Goal: Task Accomplishment & Management: Manage account settings

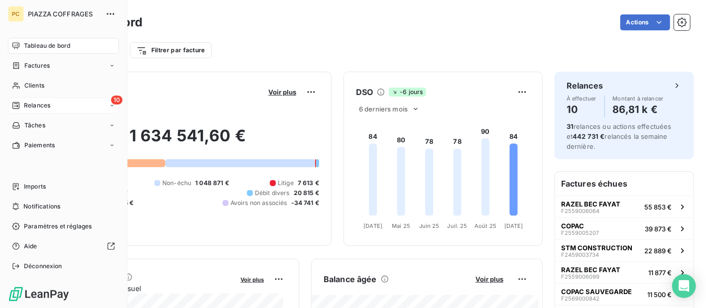
click at [30, 104] on span "Relances" at bounding box center [37, 105] width 26 height 9
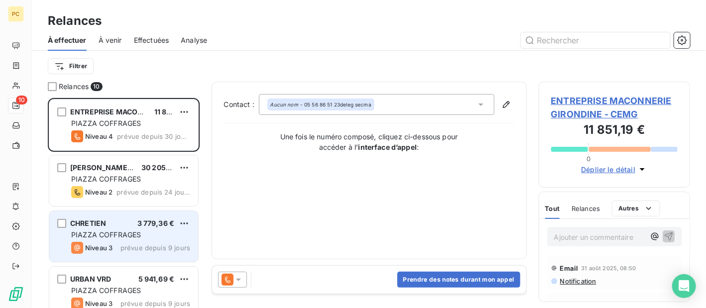
click at [127, 235] on span "PIAZZA COFFRAGES" at bounding box center [106, 234] width 70 height 8
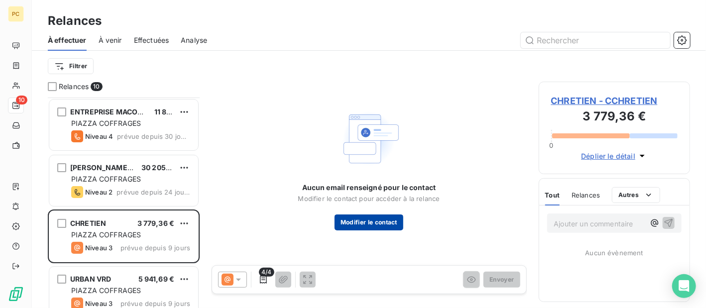
click at [377, 224] on button "Modifier le contact" at bounding box center [369, 223] width 69 height 16
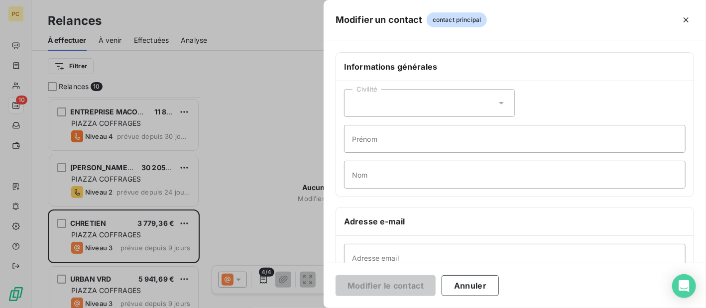
scroll to position [199, 0]
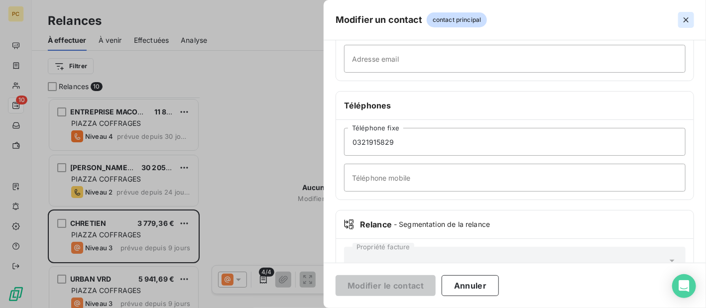
click at [689, 19] on icon "button" at bounding box center [686, 20] width 10 height 10
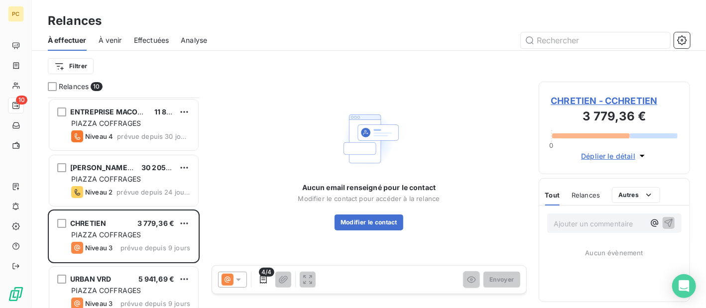
click at [616, 155] on span "Déplier le détail" at bounding box center [608, 156] width 54 height 10
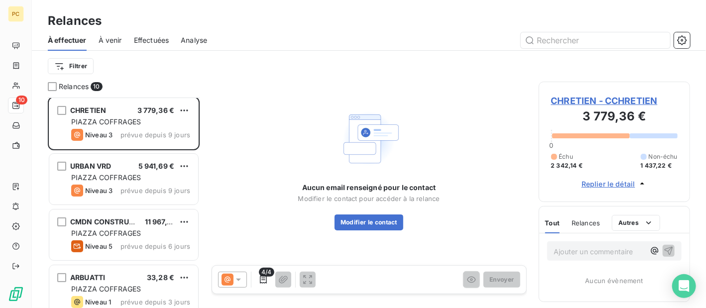
scroll to position [100, 0]
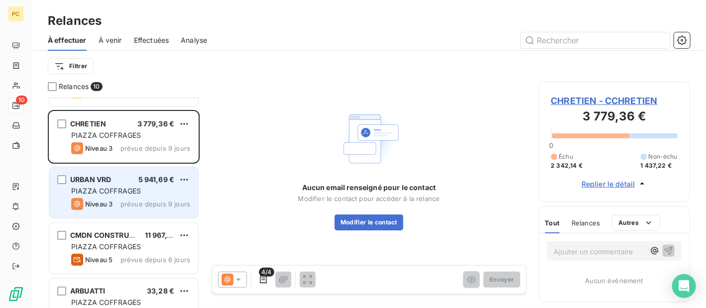
click at [101, 202] on span "Niveau 3" at bounding box center [98, 204] width 27 height 8
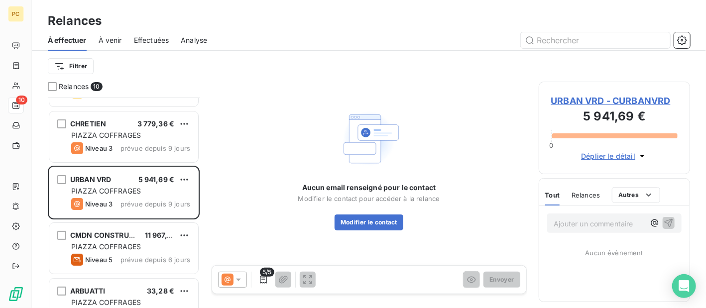
click at [597, 157] on span "Déplier le détail" at bounding box center [608, 156] width 54 height 10
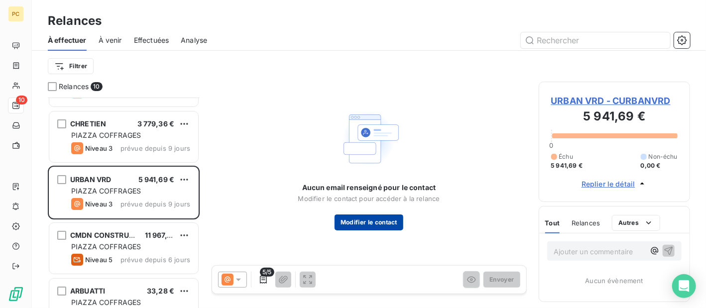
click at [383, 225] on button "Modifier le contact" at bounding box center [369, 223] width 69 height 16
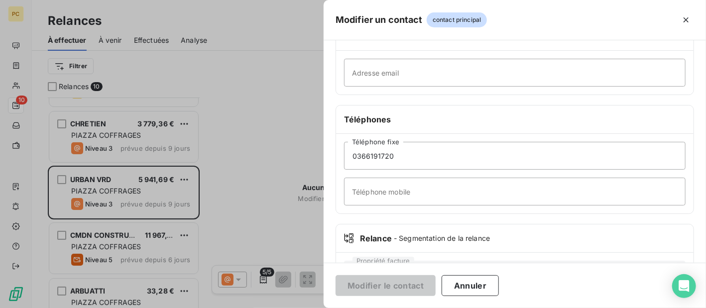
scroll to position [199, 0]
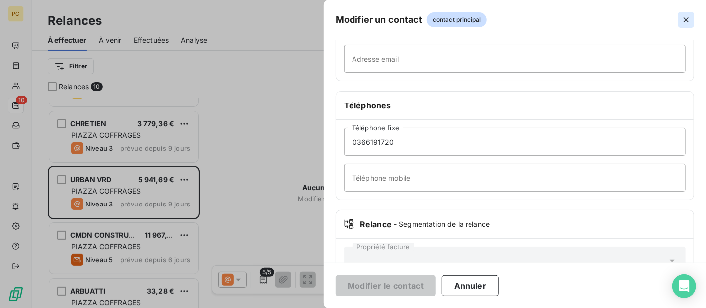
click at [684, 19] on icon "button" at bounding box center [686, 20] width 10 height 10
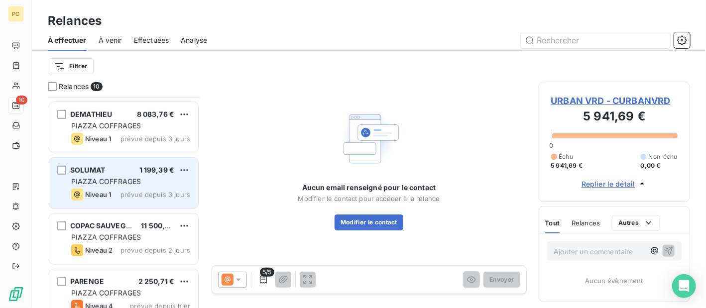
scroll to position [347, 0]
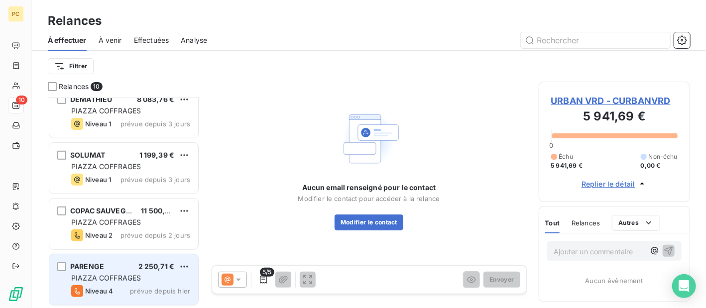
click at [111, 281] on span "PIAZZA COFFRAGES" at bounding box center [106, 278] width 70 height 8
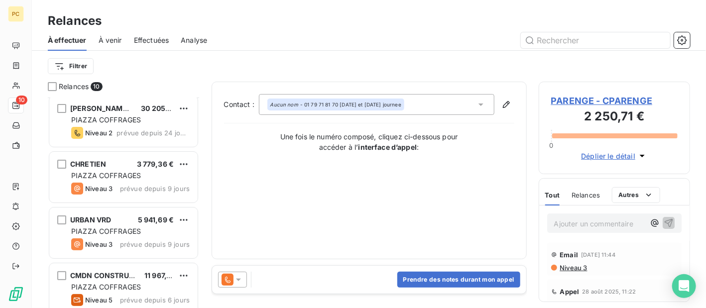
scroll to position [100, 0]
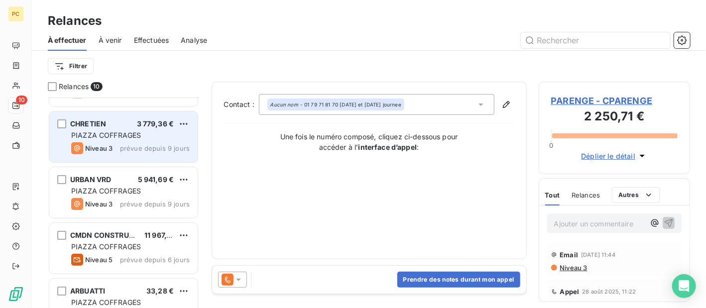
click at [116, 145] on div "Niveau 3 prévue depuis 9 jours" at bounding box center [130, 148] width 118 height 12
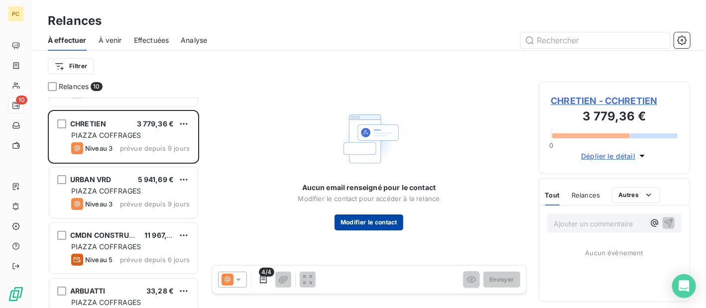
click at [360, 224] on button "Modifier le contact" at bounding box center [369, 223] width 69 height 16
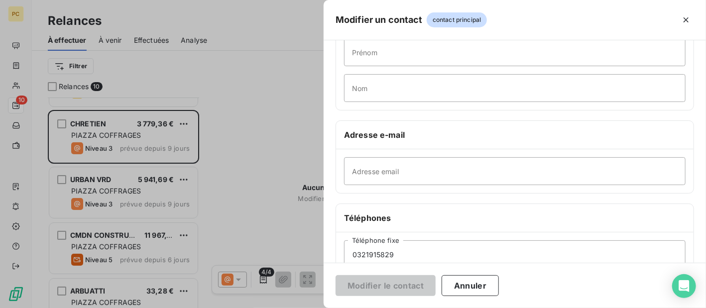
scroll to position [100, 0]
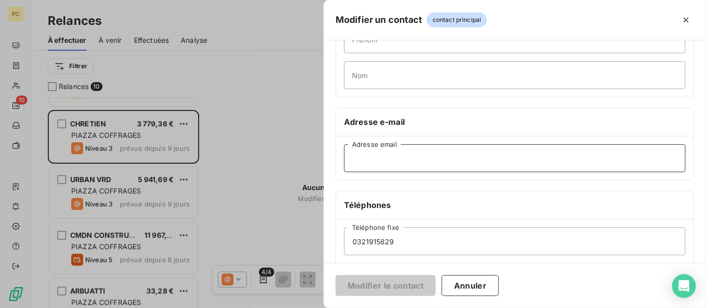
click at [364, 159] on input "Adresse email" at bounding box center [515, 158] width 342 height 28
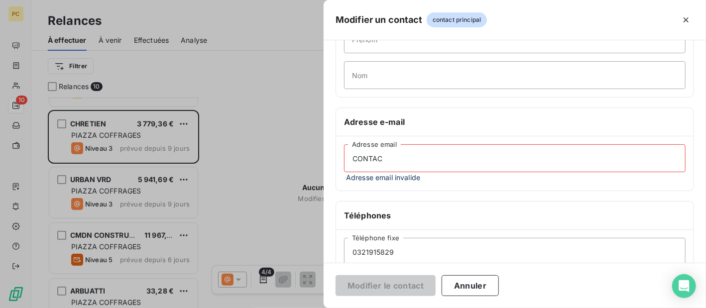
click at [396, 160] on input "CONTAC" at bounding box center [515, 158] width 342 height 28
drag, startPoint x: 389, startPoint y: 160, endPoint x: 329, endPoint y: 160, distance: 59.7
click at [329, 160] on div "Informations générales Civilité Prénom Nom Adresse e-mail CONTAC Adresse email …" at bounding box center [515, 179] width 382 height 453
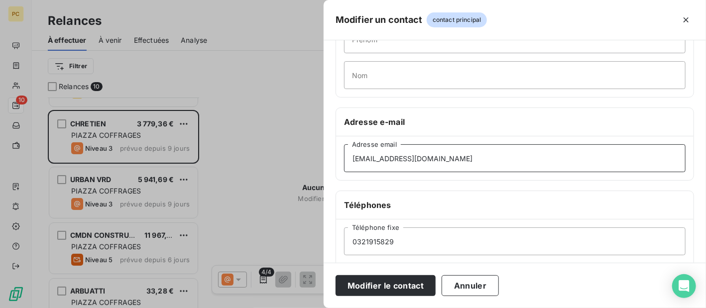
scroll to position [229, 0]
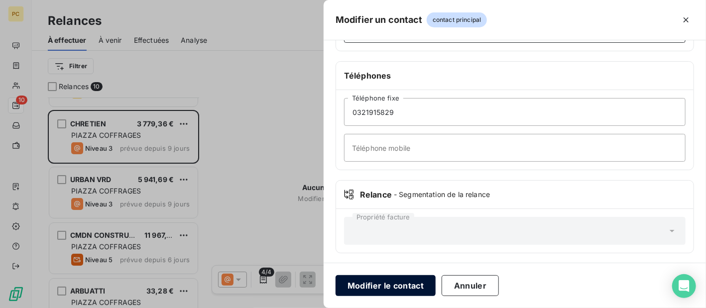
type input "[EMAIL_ADDRESS][DOMAIN_NAME]"
click at [404, 286] on button "Modifier le contact" at bounding box center [386, 285] width 100 height 21
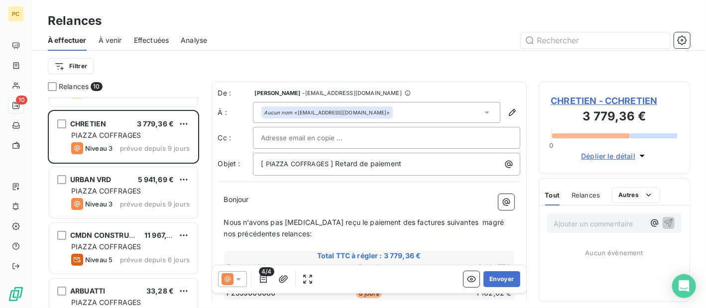
scroll to position [100, 0]
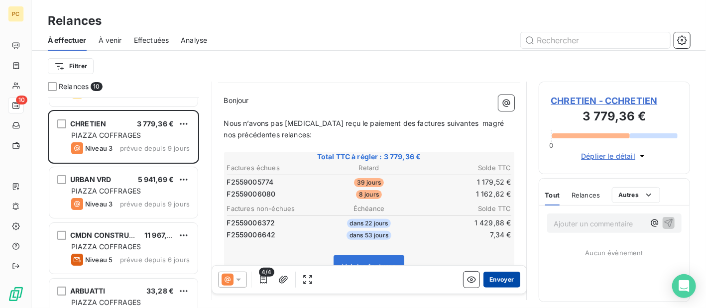
click at [494, 278] on button "Envoyer" at bounding box center [501, 280] width 36 height 16
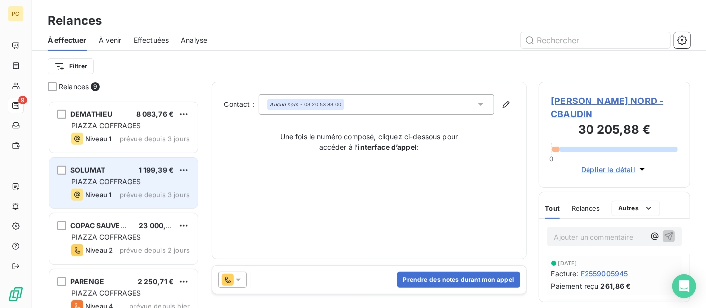
scroll to position [292, 0]
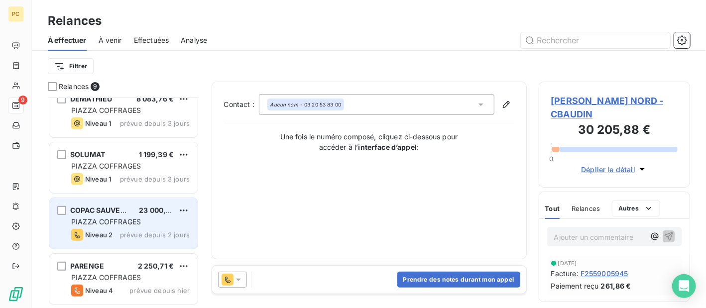
click at [124, 230] on div "Niveau 2 prévue depuis 2 jours" at bounding box center [130, 235] width 118 height 12
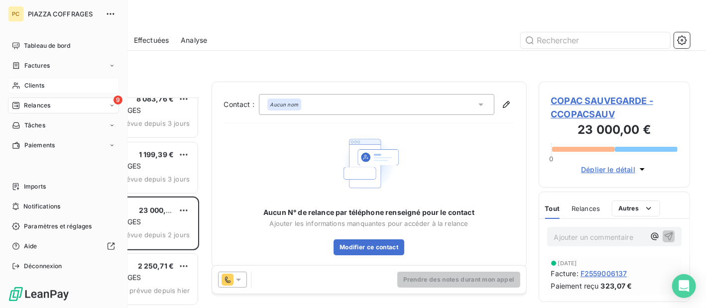
click at [36, 87] on span "Clients" at bounding box center [34, 85] width 20 height 9
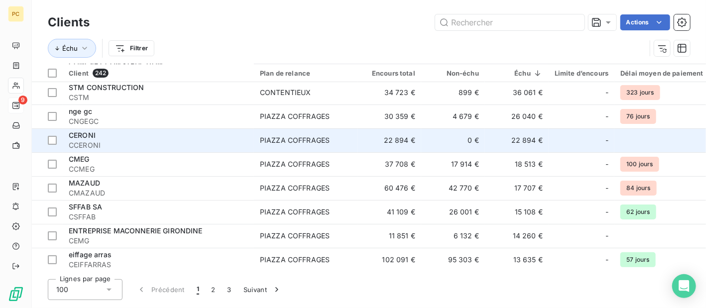
scroll to position [100, 0]
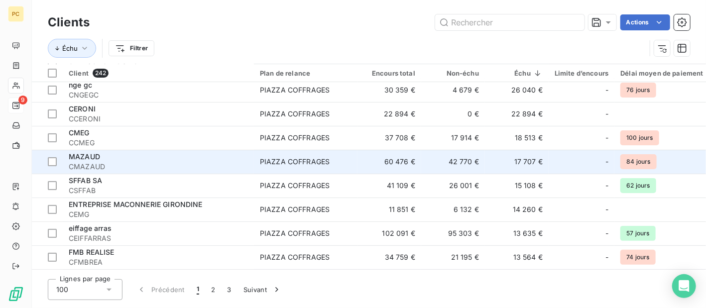
click at [96, 161] on div "MAZAUD" at bounding box center [158, 157] width 179 height 10
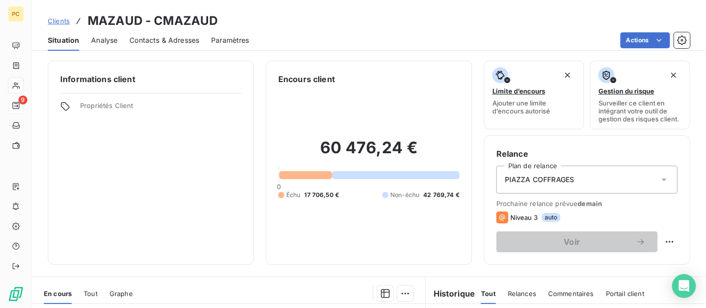
click at [167, 42] on span "Contacts & Adresses" at bounding box center [164, 40] width 70 height 10
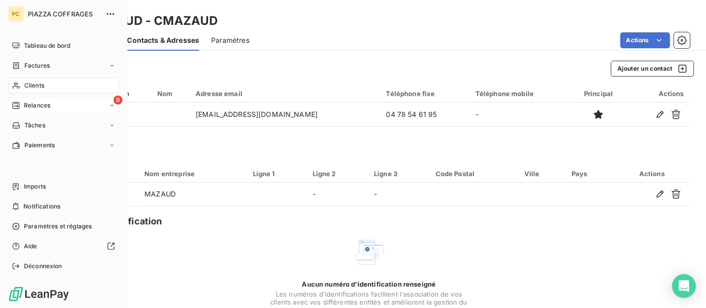
click at [38, 86] on span "Clients" at bounding box center [34, 85] width 20 height 9
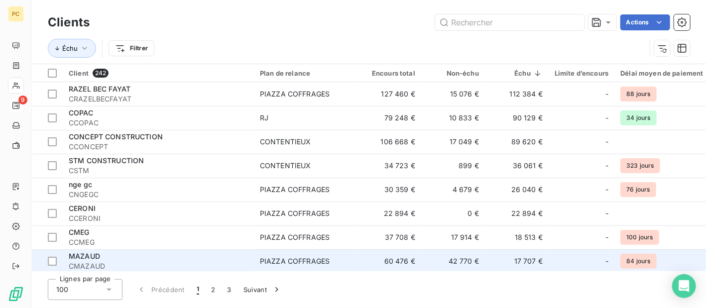
click at [113, 261] on span "CMAZAUD" at bounding box center [158, 266] width 179 height 10
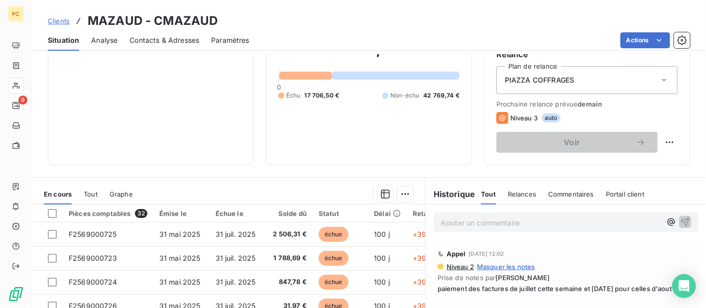
click at [154, 42] on span "Contacts & Adresses" at bounding box center [164, 40] width 70 height 10
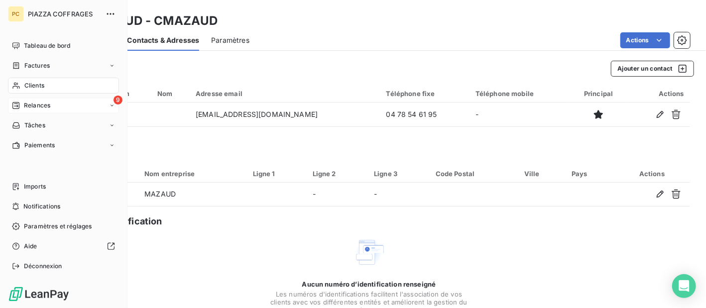
click at [29, 105] on span "Relances" at bounding box center [37, 105] width 26 height 9
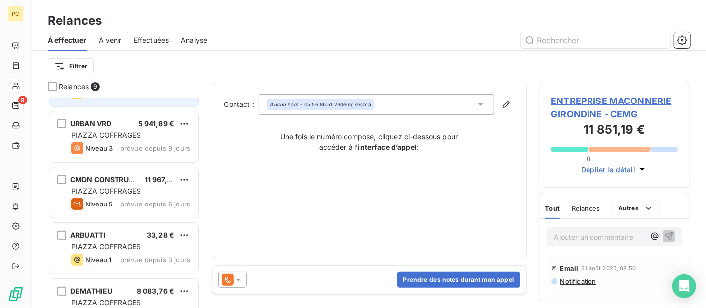
scroll to position [292, 0]
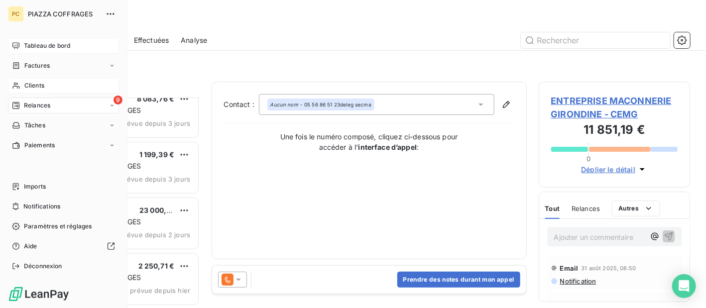
click at [31, 45] on span "Tableau de bord" at bounding box center [47, 45] width 46 height 9
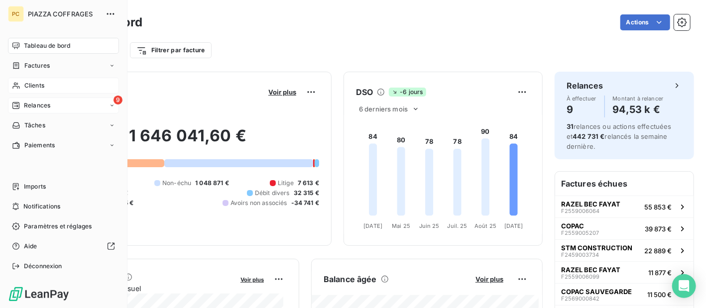
click at [42, 103] on span "Relances" at bounding box center [37, 105] width 26 height 9
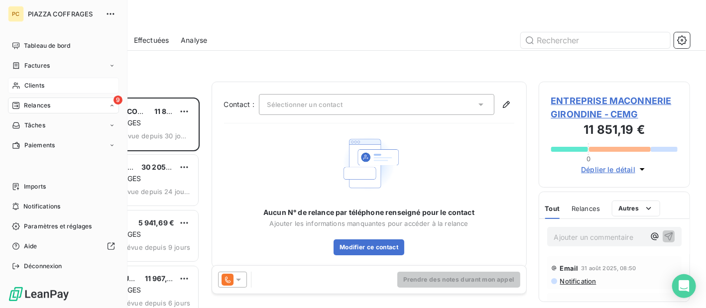
scroll to position [203, 144]
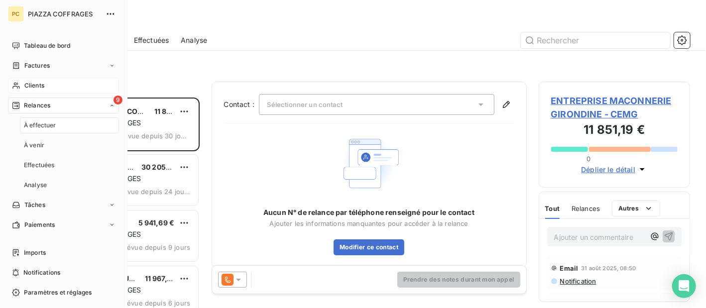
click at [40, 83] on span "Clients" at bounding box center [34, 85] width 20 height 9
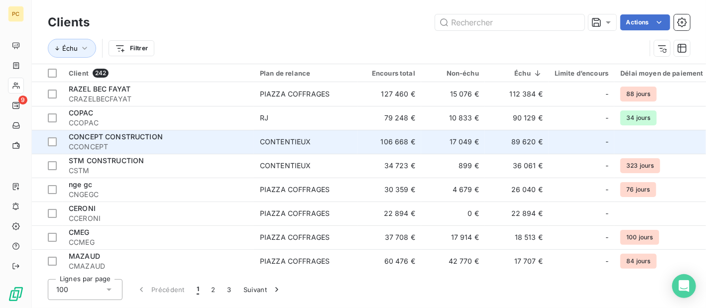
click at [143, 138] on span "CONCEPT CONSTRUCTION" at bounding box center [116, 136] width 94 height 8
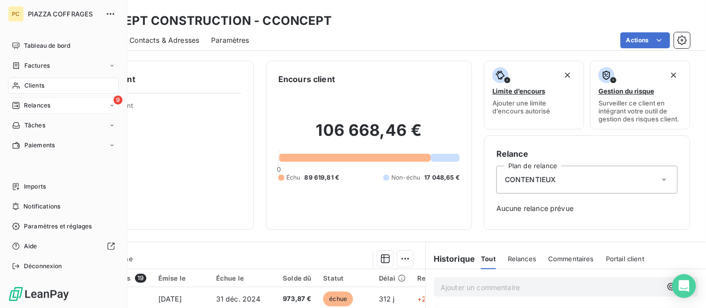
click at [45, 103] on span "Relances" at bounding box center [37, 105] width 26 height 9
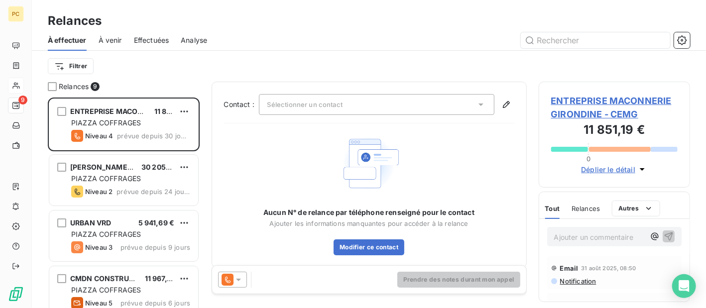
click at [114, 39] on span "À venir" at bounding box center [110, 40] width 23 height 10
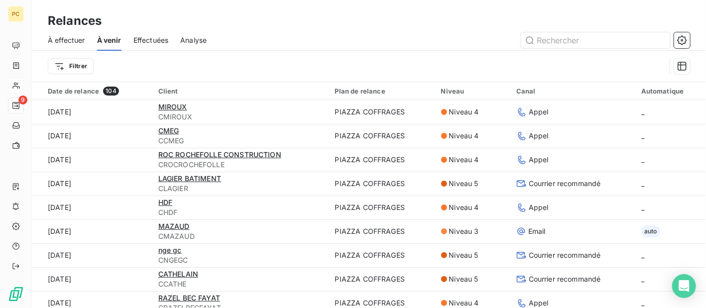
click at [157, 37] on span "Effectuées" at bounding box center [150, 40] width 35 height 10
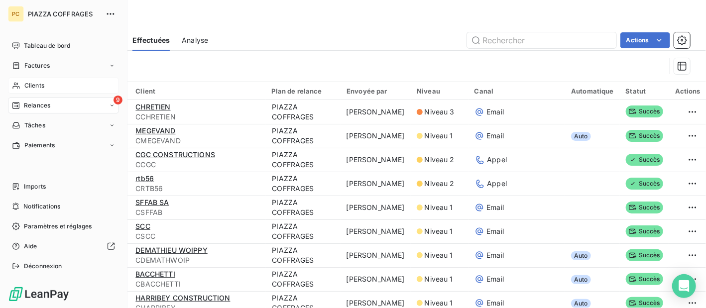
click at [35, 108] on span "Relances" at bounding box center [37, 105] width 26 height 9
click at [33, 108] on span "Relances" at bounding box center [37, 105] width 26 height 9
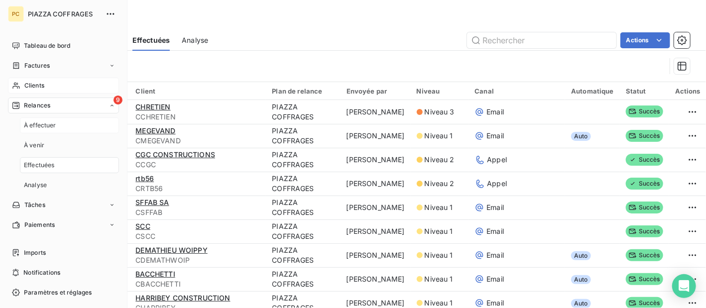
click at [36, 128] on span "À effectuer" at bounding box center [40, 125] width 32 height 9
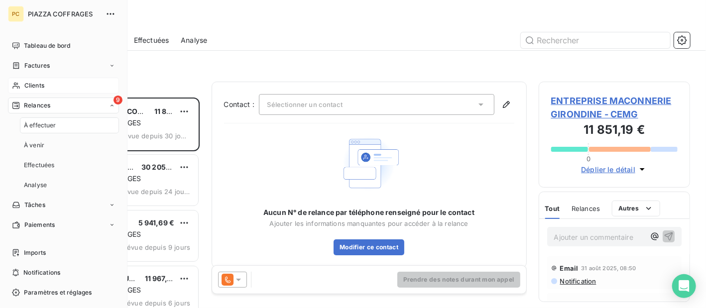
scroll to position [203, 144]
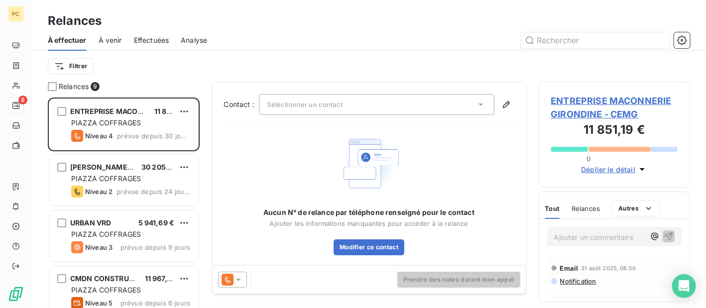
click at [240, 281] on icon at bounding box center [238, 280] width 10 height 10
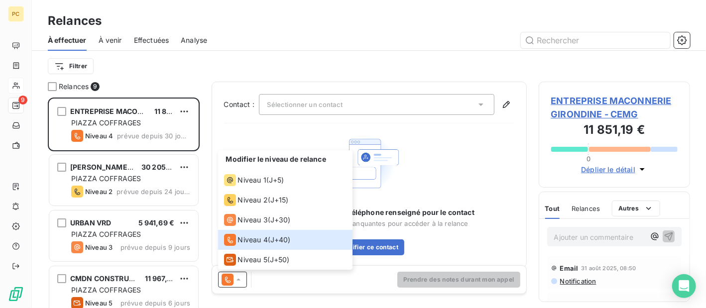
click at [210, 65] on div "Filtrer" at bounding box center [369, 66] width 642 height 19
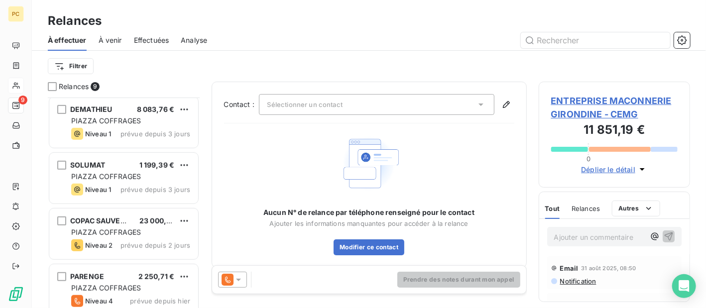
scroll to position [292, 0]
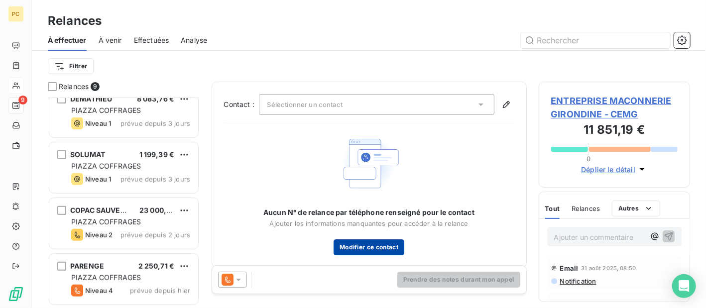
click at [365, 252] on button "Modifier ce contact" at bounding box center [369, 247] width 71 height 16
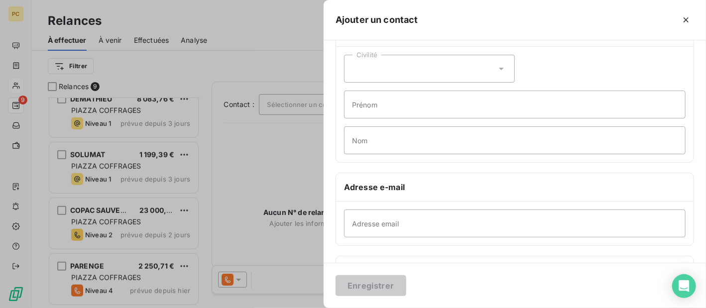
scroll to position [0, 0]
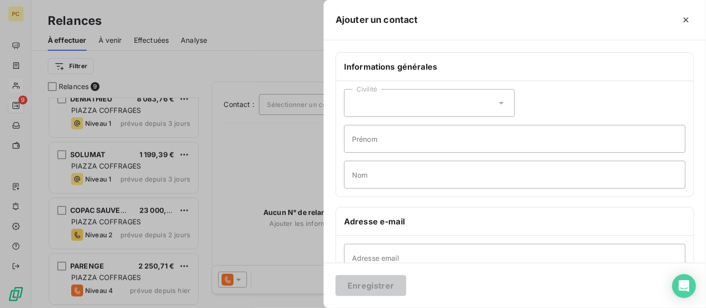
drag, startPoint x: 688, startPoint y: 20, endPoint x: 676, endPoint y: 22, distance: 13.2
click at [687, 20] on icon "button" at bounding box center [686, 20] width 10 height 10
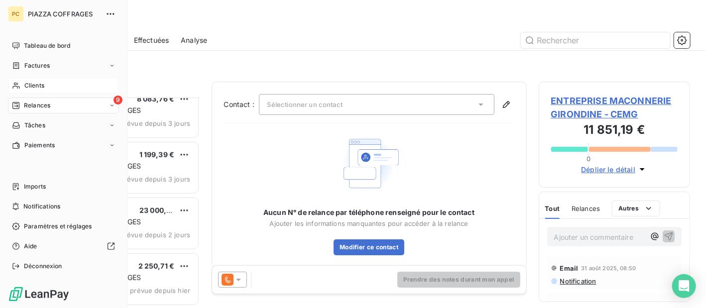
click at [25, 84] on span "Clients" at bounding box center [34, 85] width 20 height 9
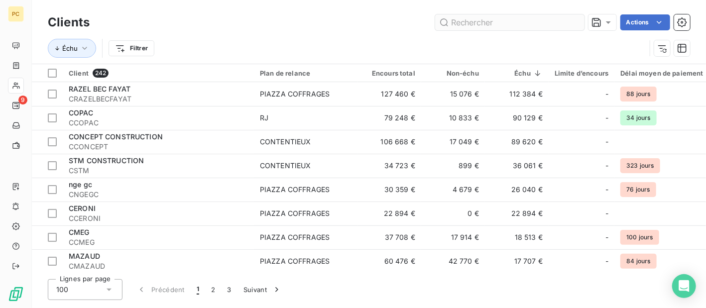
click at [460, 24] on input "text" at bounding box center [509, 22] width 149 height 16
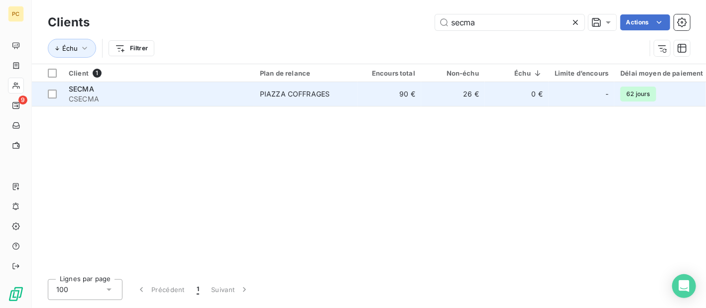
type input "secma"
click at [251, 101] on td "SECMA CSECMA" at bounding box center [158, 94] width 191 height 24
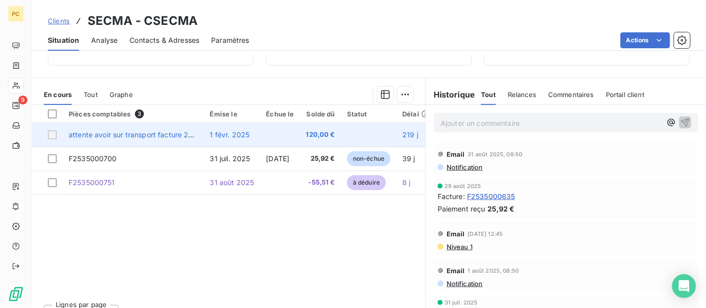
scroll to position [100, 0]
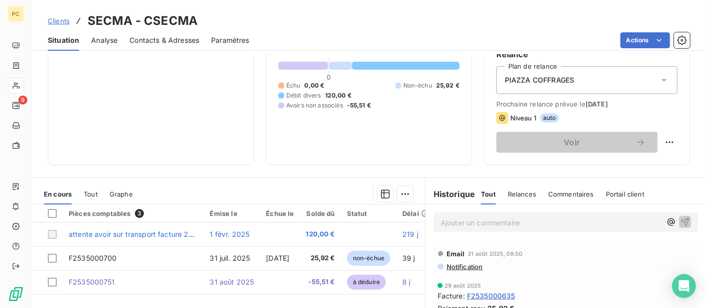
click at [171, 39] on span "Contacts & Adresses" at bounding box center [164, 40] width 70 height 10
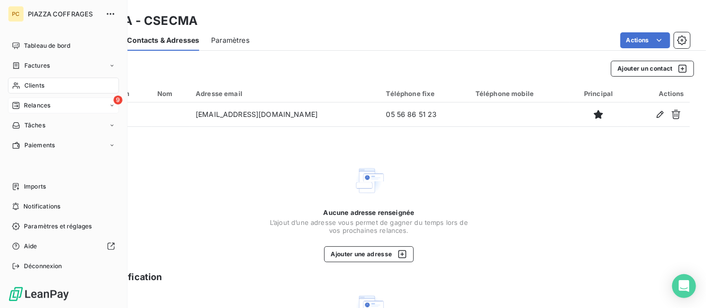
click at [38, 106] on span "Relances" at bounding box center [37, 105] width 26 height 9
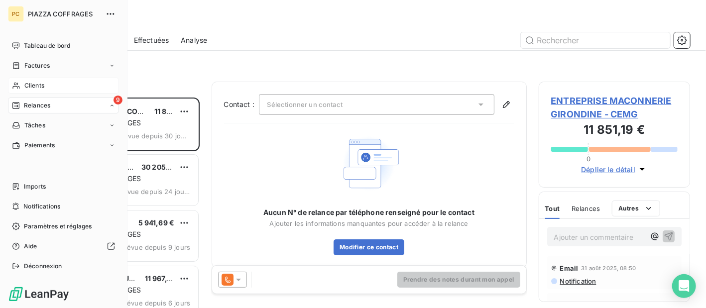
scroll to position [203, 144]
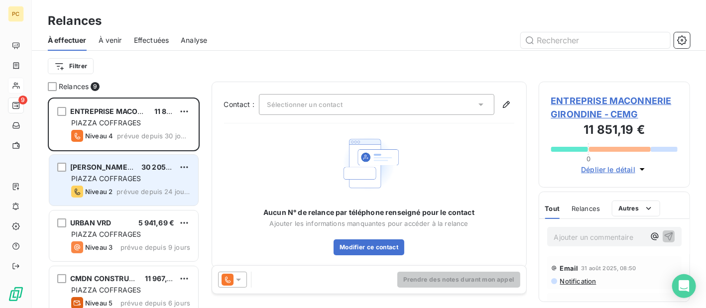
click at [131, 189] on span "prévue depuis 24 jours" at bounding box center [153, 192] width 74 height 8
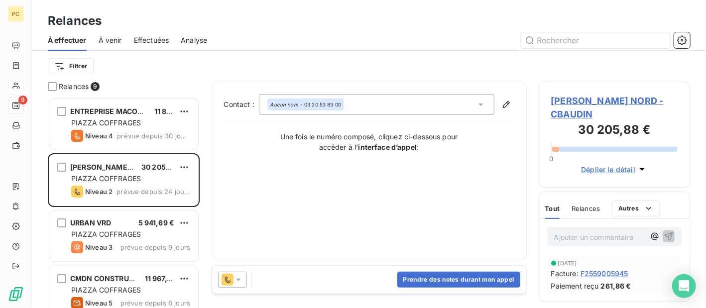
click at [605, 170] on span "Déplier le détail" at bounding box center [608, 169] width 54 height 10
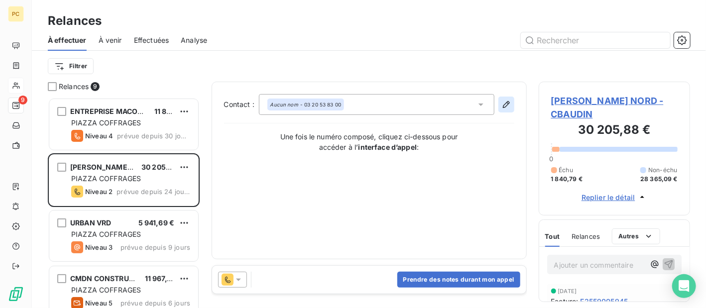
click at [504, 106] on icon "button" at bounding box center [506, 105] width 10 height 10
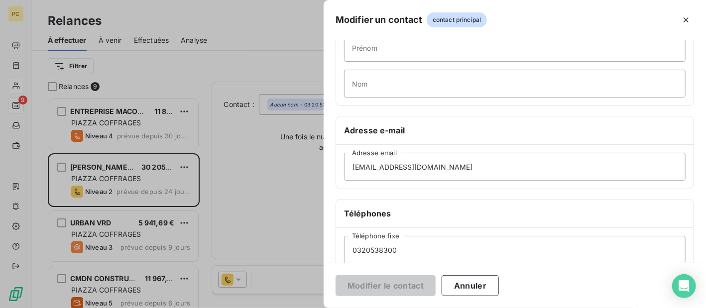
scroll to position [100, 0]
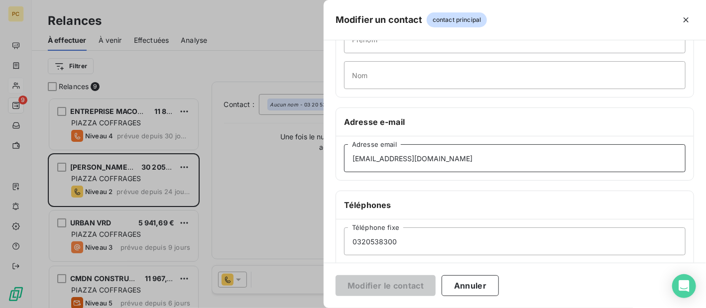
drag, startPoint x: 387, startPoint y: 155, endPoint x: 351, endPoint y: 155, distance: 35.3
click at [351, 156] on input "[EMAIL_ADDRESS][DOMAIN_NAME]" at bounding box center [515, 158] width 342 height 28
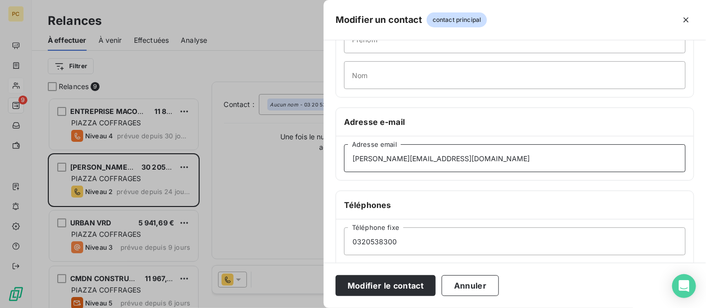
scroll to position [229, 0]
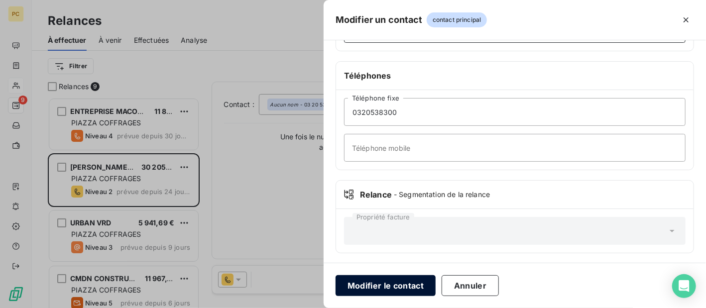
type input "[PERSON_NAME][EMAIL_ADDRESS][DOMAIN_NAME]"
click at [404, 285] on button "Modifier le contact" at bounding box center [386, 285] width 100 height 21
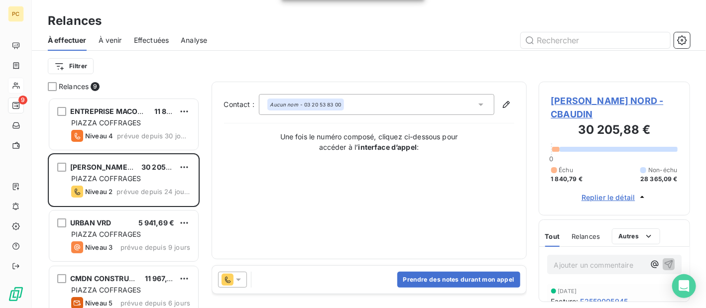
click at [239, 277] on icon at bounding box center [238, 280] width 10 height 10
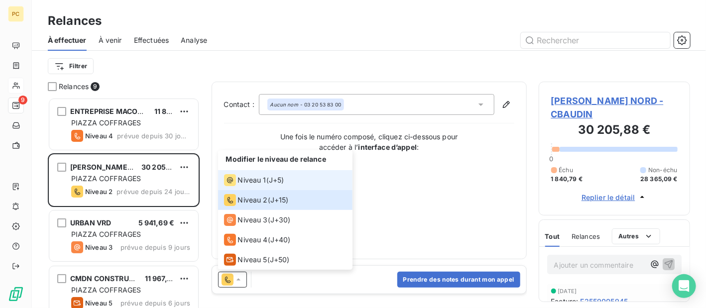
click at [256, 180] on span "Niveau 1" at bounding box center [252, 180] width 28 height 10
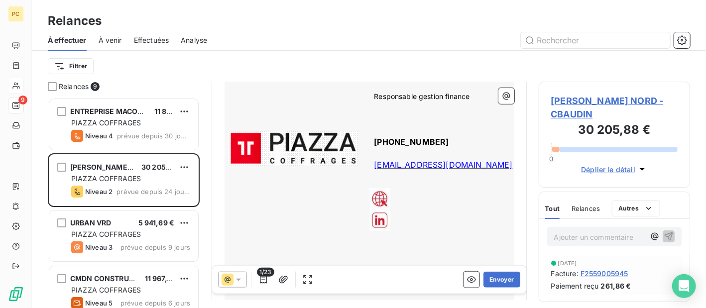
scroll to position [450, 0]
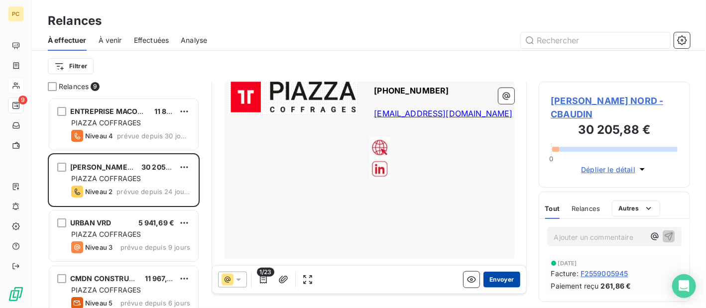
click at [495, 283] on button "Envoyer" at bounding box center [501, 280] width 36 height 16
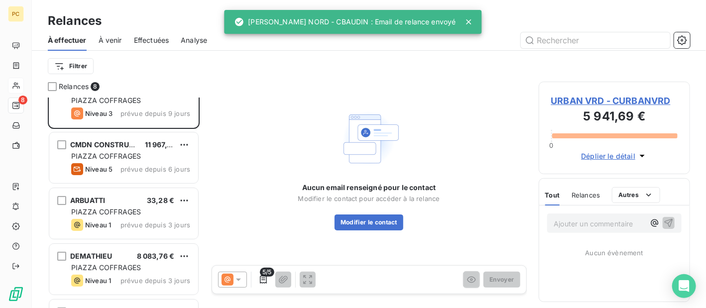
scroll to position [100, 0]
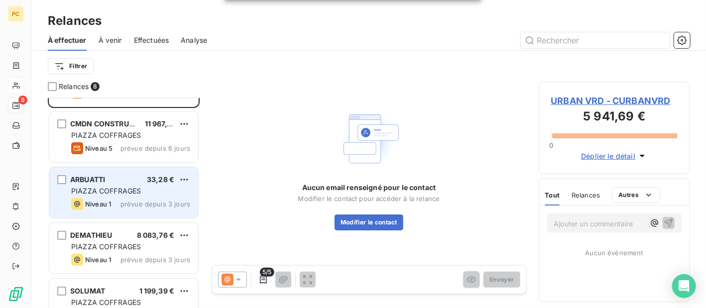
click at [115, 187] on span "PIAZZA COFFRAGES" at bounding box center [106, 191] width 70 height 8
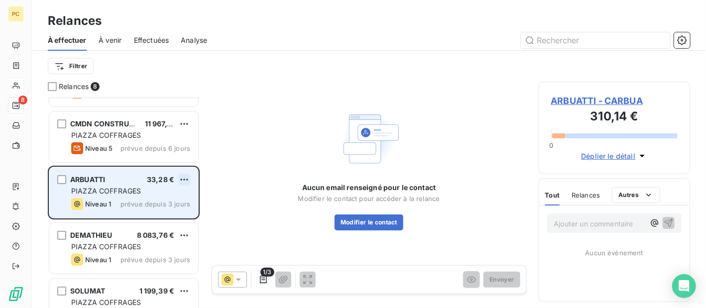
click at [182, 179] on html "PC 8 Relances À effectuer À venir Effectuées Analyse Filtrer Relances 8 ENTREPR…" at bounding box center [353, 154] width 706 height 308
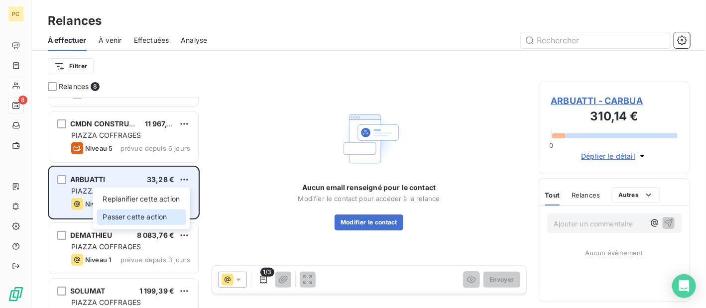
click at [156, 214] on div "Passer cette action" at bounding box center [141, 217] width 89 height 16
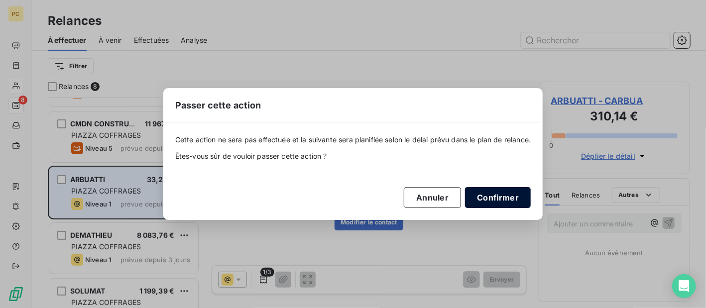
click at [511, 202] on button "Confirmer" at bounding box center [498, 197] width 66 height 21
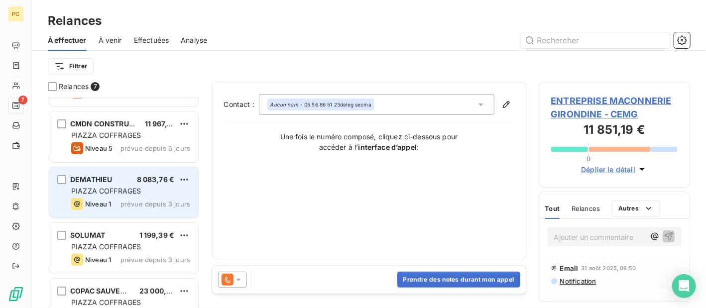
click at [120, 194] on span "PIAZZA COFFRAGES" at bounding box center [106, 191] width 70 height 8
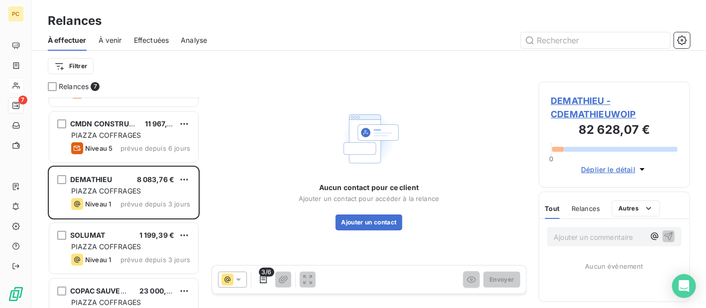
click at [617, 168] on span "Déplier le détail" at bounding box center [608, 169] width 54 height 10
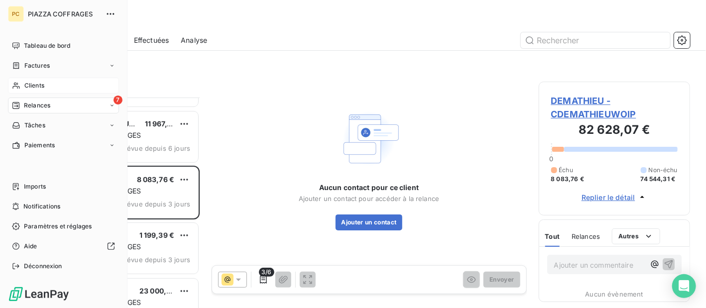
click at [32, 82] on span "Clients" at bounding box center [34, 85] width 20 height 9
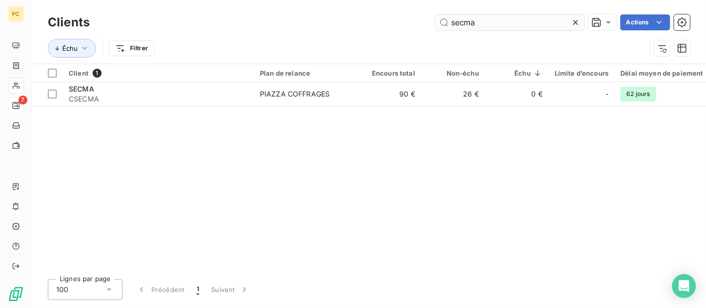
drag, startPoint x: 483, startPoint y: 21, endPoint x: 438, endPoint y: 26, distance: 45.5
click at [438, 26] on input "secma" at bounding box center [509, 22] width 149 height 16
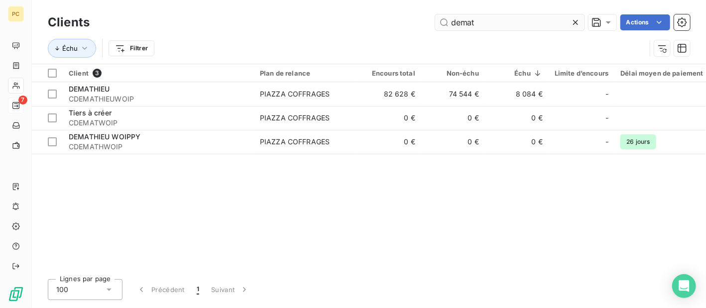
type input "demat"
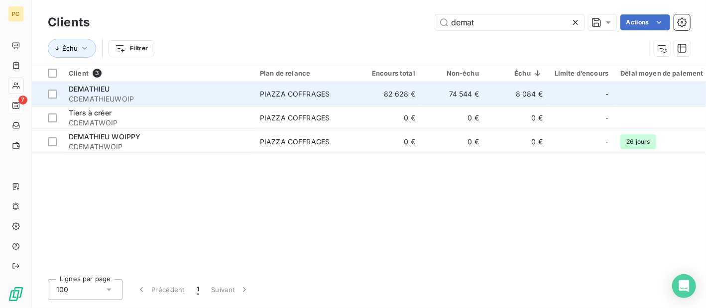
click at [174, 97] on span "CDEMATHIEUWOIP" at bounding box center [158, 99] width 179 height 10
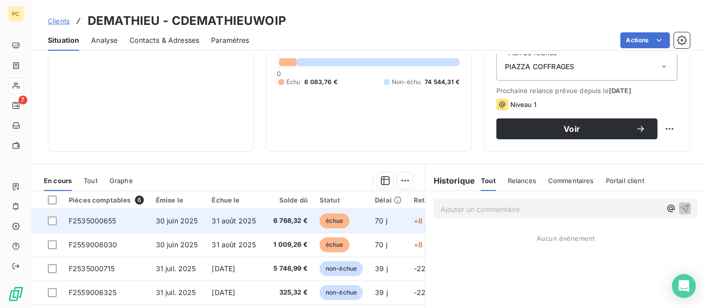
scroll to position [199, 0]
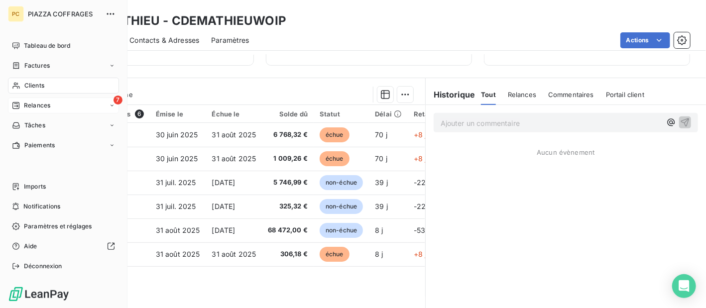
click at [31, 83] on span "Clients" at bounding box center [34, 85] width 20 height 9
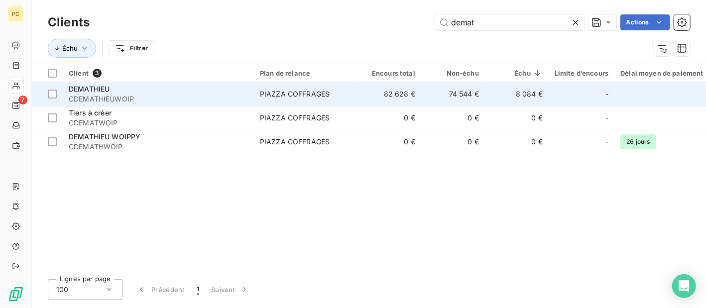
click at [209, 96] on span "CDEMATHIEUWOIP" at bounding box center [158, 99] width 179 height 10
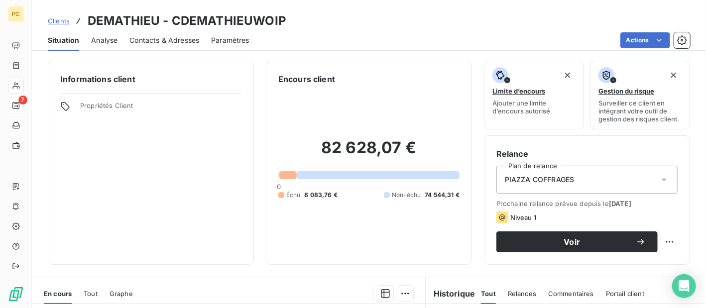
click at [172, 40] on span "Contacts & Adresses" at bounding box center [164, 40] width 70 height 10
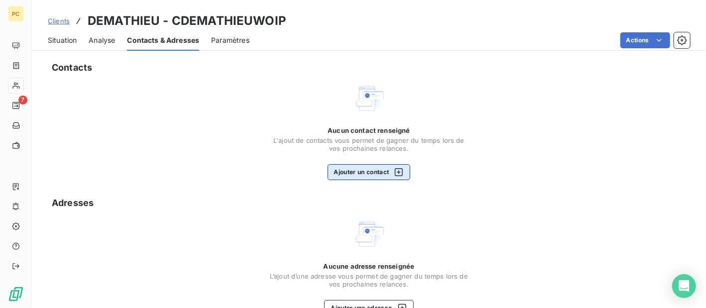
click at [343, 175] on button "Ajouter un contact" at bounding box center [369, 172] width 83 height 16
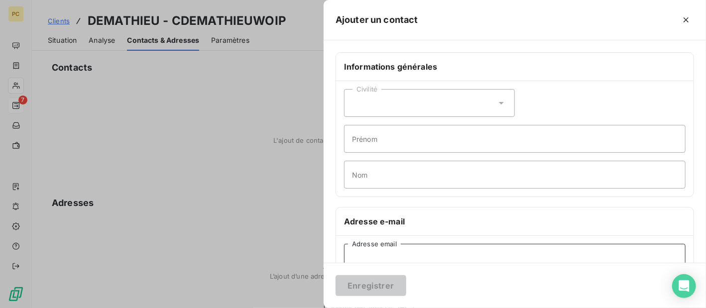
paste input "[EMAIL_ADDRESS][DOMAIN_NAME]"
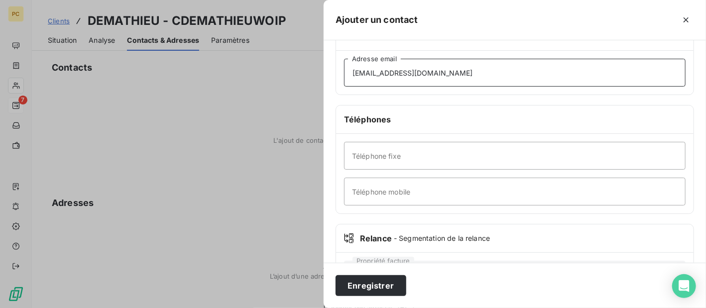
scroll to position [199, 0]
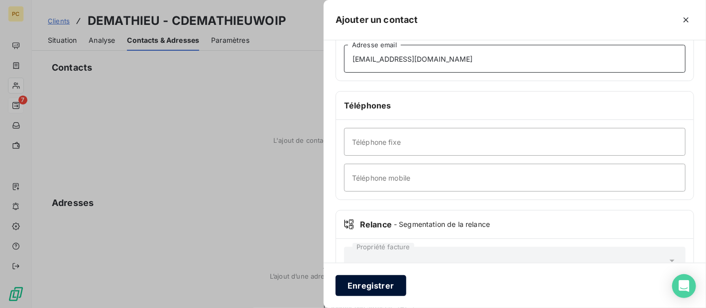
type input "[EMAIL_ADDRESS][DOMAIN_NAME]"
click at [385, 285] on button "Enregistrer" at bounding box center [371, 285] width 71 height 21
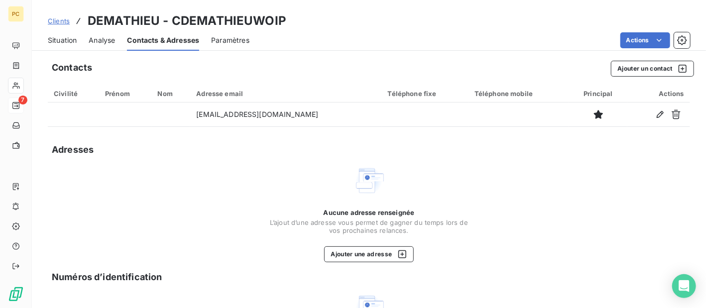
click at [66, 40] on span "Situation" at bounding box center [62, 40] width 29 height 10
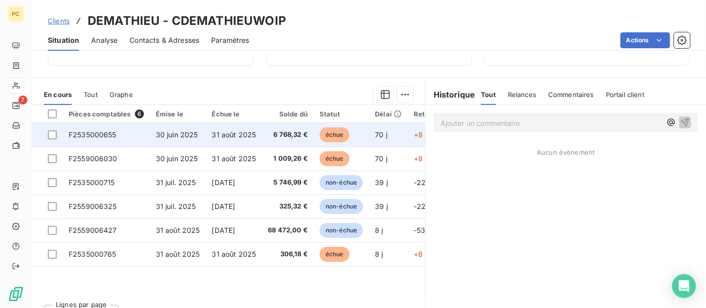
scroll to position [100, 0]
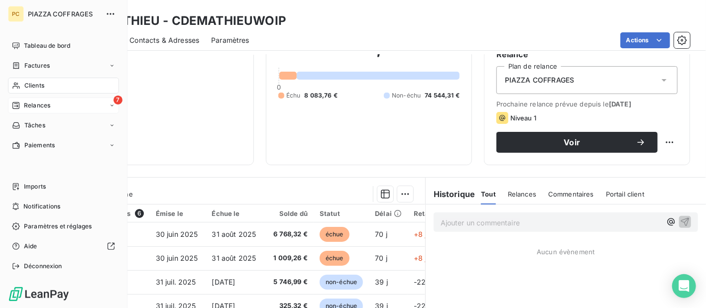
click at [35, 104] on span "Relances" at bounding box center [37, 105] width 26 height 9
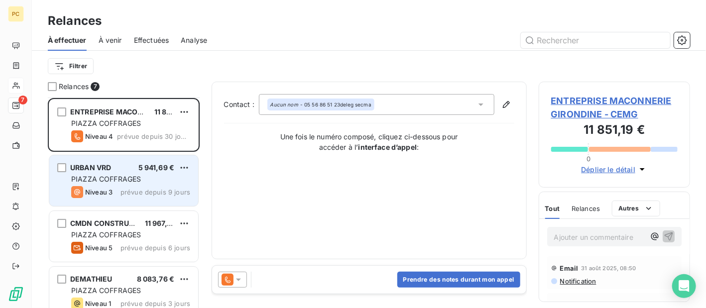
scroll to position [100, 0]
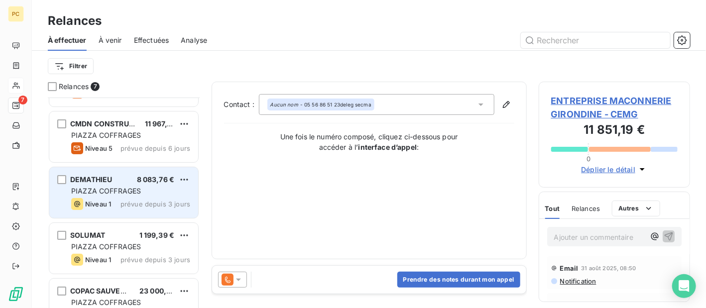
click at [128, 203] on span "prévue depuis 3 jours" at bounding box center [155, 204] width 70 height 8
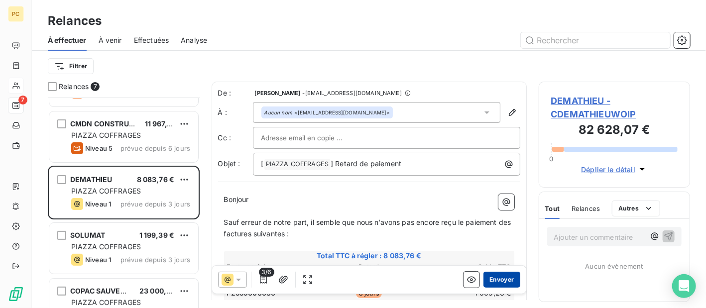
click at [496, 281] on button "Envoyer" at bounding box center [501, 280] width 36 height 16
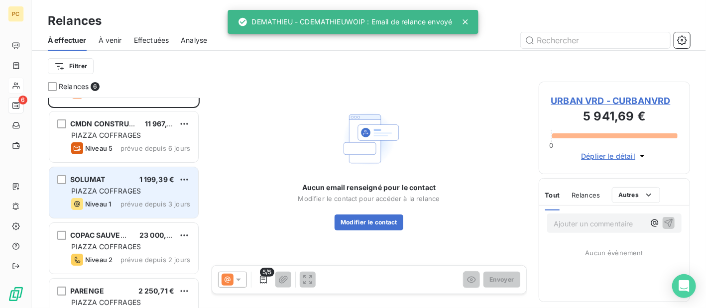
click at [104, 190] on span "PIAZZA COFFRAGES" at bounding box center [106, 191] width 70 height 8
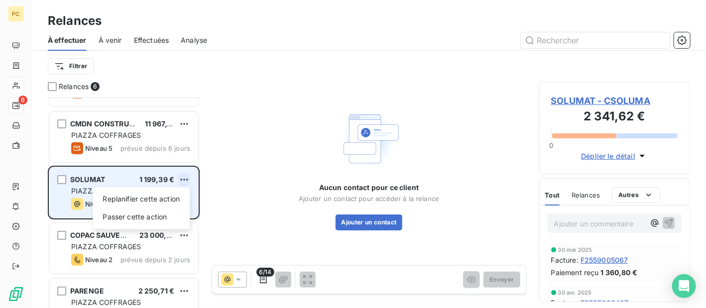
click at [186, 176] on html "PC 6 Relances À effectuer À venir Effectuées Analyse Filtrer Relances 6 ENTREPR…" at bounding box center [353, 154] width 706 height 308
click at [162, 217] on div "Passer cette action" at bounding box center [141, 217] width 89 height 16
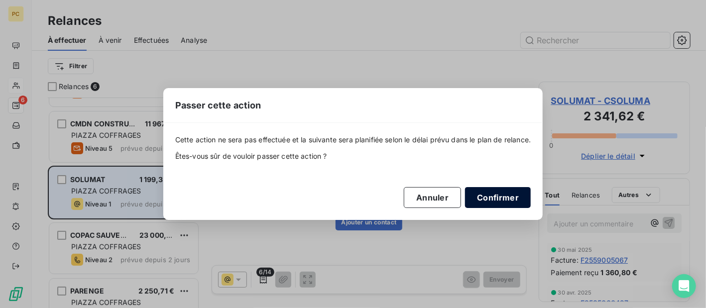
click at [496, 202] on button "Confirmer" at bounding box center [498, 197] width 66 height 21
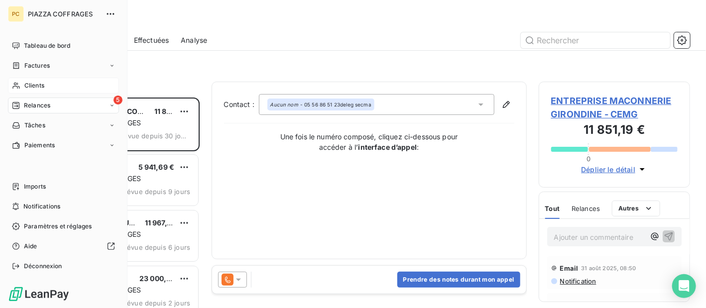
click at [38, 107] on span "Relances" at bounding box center [37, 105] width 26 height 9
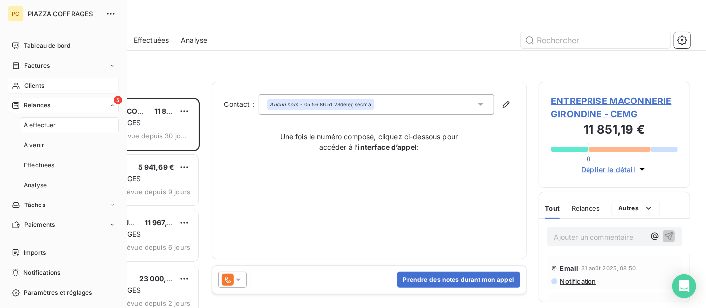
click at [35, 84] on span "Clients" at bounding box center [34, 85] width 20 height 9
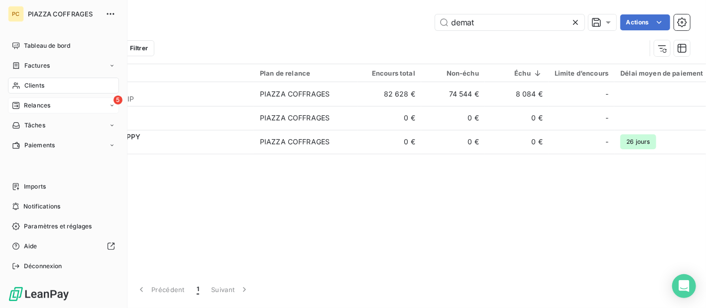
click at [37, 108] on span "Relances" at bounding box center [37, 105] width 26 height 9
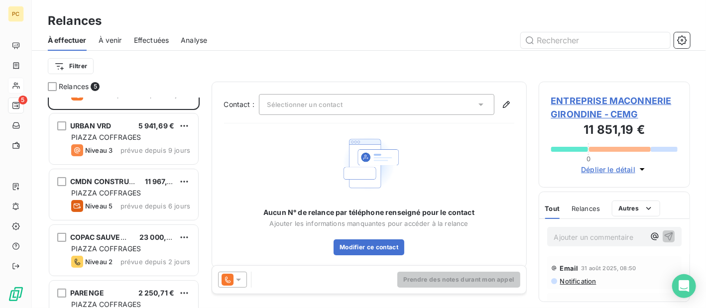
scroll to position [69, 0]
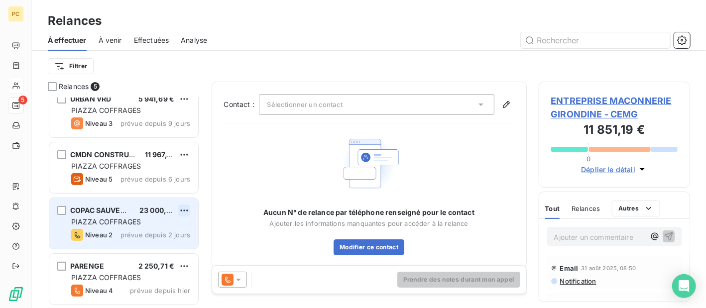
click at [184, 209] on html "PC 5 Relances À effectuer À venir Effectuées Analyse Filtrer Relances 5 ENTREPR…" at bounding box center [353, 154] width 706 height 308
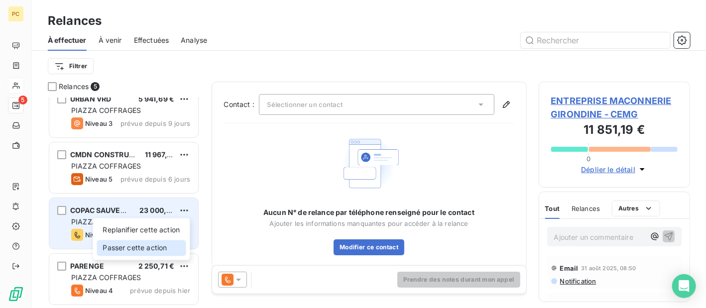
click at [160, 245] on div "Passer cette action" at bounding box center [141, 248] width 89 height 16
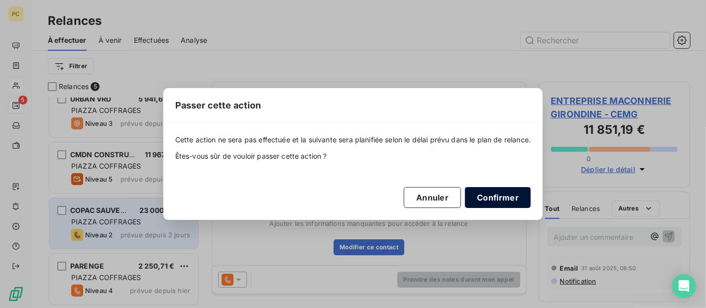
drag, startPoint x: 513, startPoint y: 201, endPoint x: 486, endPoint y: 206, distance: 27.9
click at [513, 201] on button "Confirmer" at bounding box center [498, 197] width 66 height 21
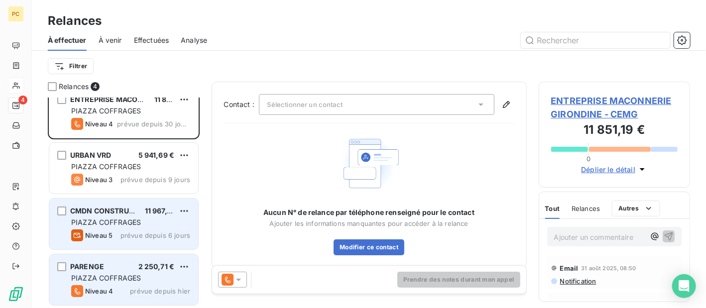
scroll to position [0, 0]
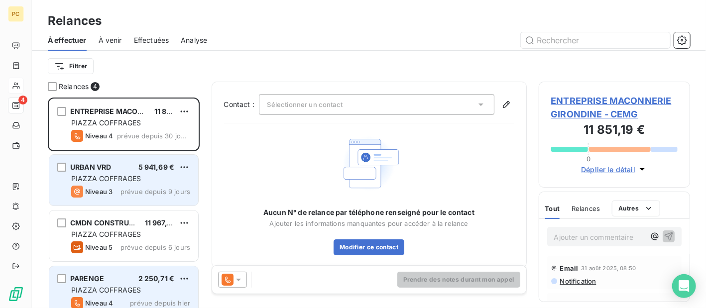
click at [138, 183] on span "PIAZZA COFFRAGES" at bounding box center [106, 178] width 70 height 8
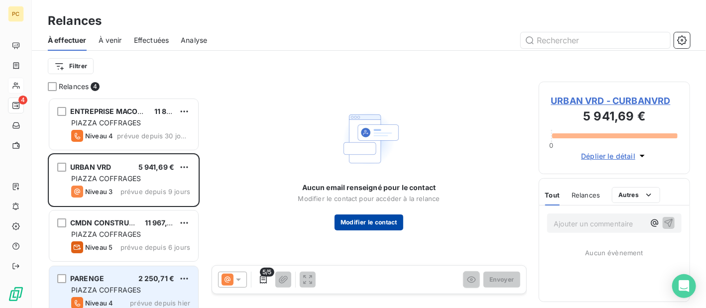
click at [379, 224] on button "Modifier le contact" at bounding box center [369, 223] width 69 height 16
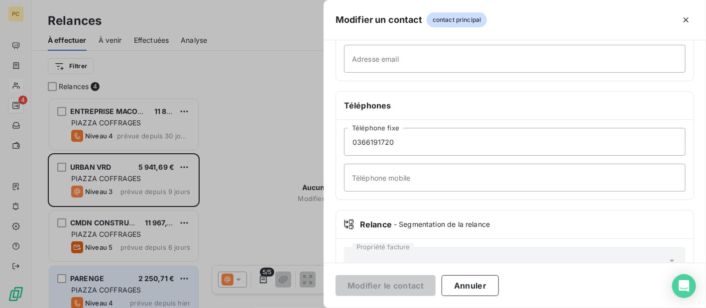
scroll to position [229, 0]
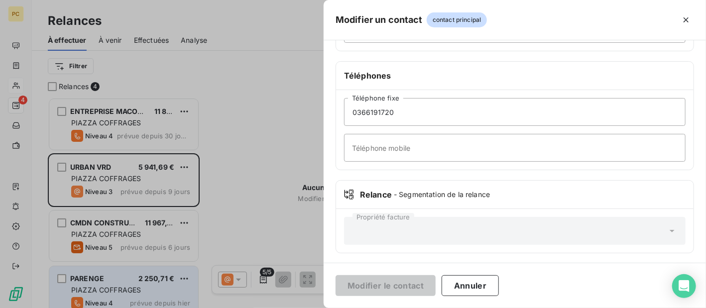
click at [102, 175] on div at bounding box center [353, 154] width 706 height 308
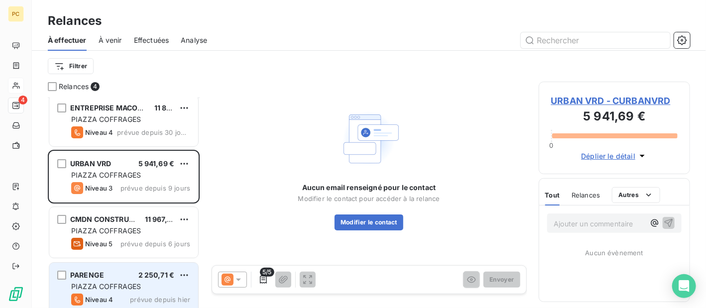
scroll to position [0, 0]
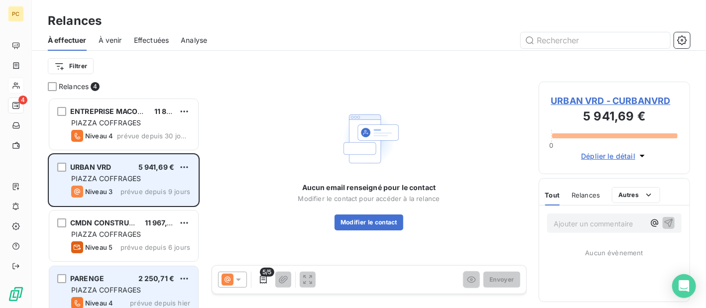
drag, startPoint x: 121, startPoint y: 179, endPoint x: 132, endPoint y: 180, distance: 11.0
click at [122, 179] on span "PIAZZA COFFRAGES" at bounding box center [106, 178] width 70 height 8
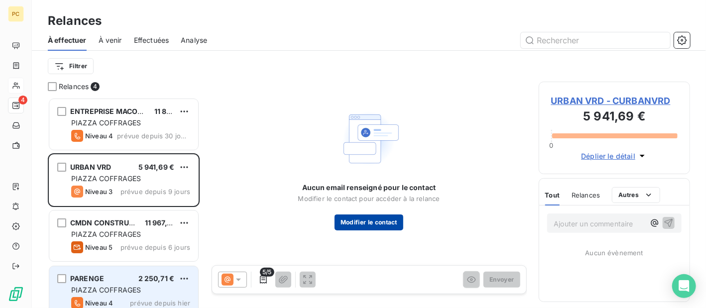
click at [373, 222] on button "Modifier le contact" at bounding box center [369, 223] width 69 height 16
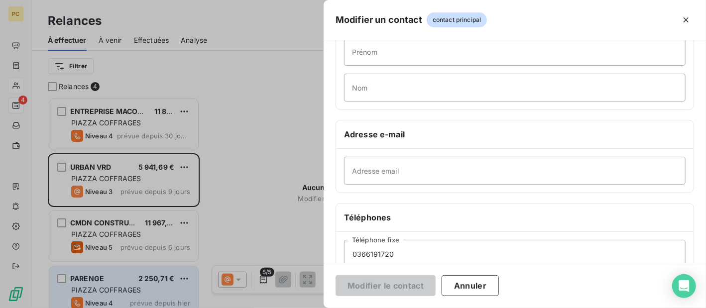
scroll to position [100, 0]
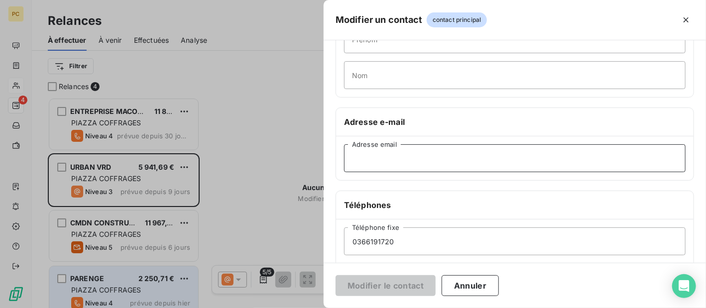
paste input "[PERSON_NAME][EMAIL_ADDRESS][DOMAIN_NAME]"
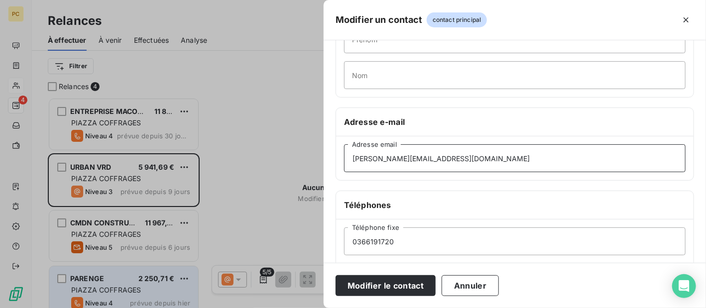
scroll to position [199, 0]
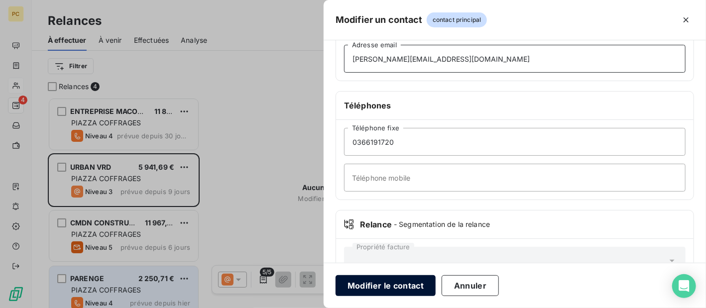
type input "[PERSON_NAME][EMAIL_ADDRESS][DOMAIN_NAME]"
click at [403, 285] on button "Modifier le contact" at bounding box center [386, 285] width 100 height 21
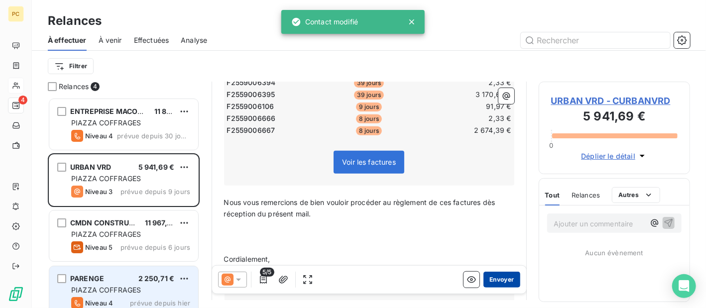
click at [502, 280] on button "Envoyer" at bounding box center [501, 280] width 36 height 16
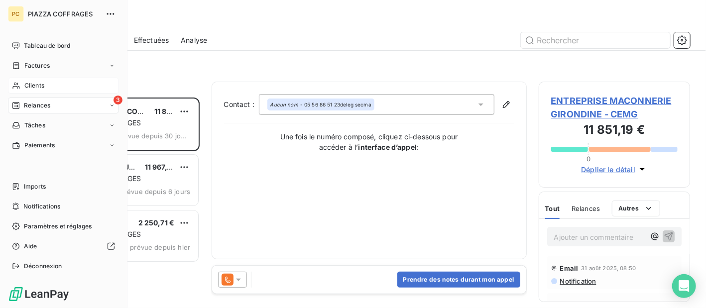
click at [27, 107] on span "Relances" at bounding box center [37, 105] width 26 height 9
click at [30, 103] on span "Relances" at bounding box center [37, 105] width 26 height 9
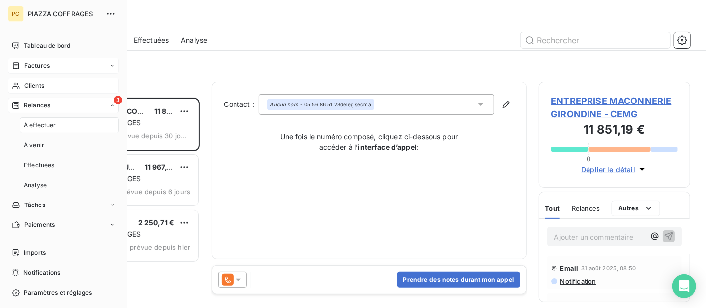
click at [40, 63] on span "Factures" at bounding box center [36, 65] width 25 height 9
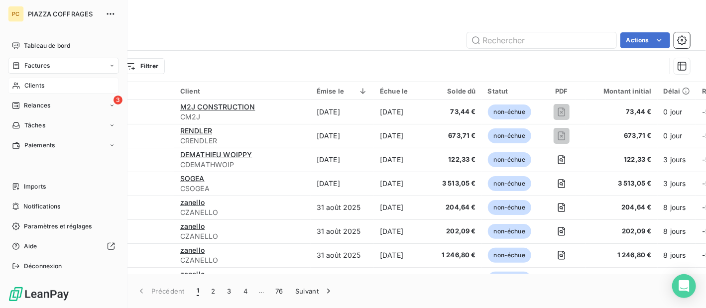
click at [31, 64] on span "Factures" at bounding box center [36, 65] width 25 height 9
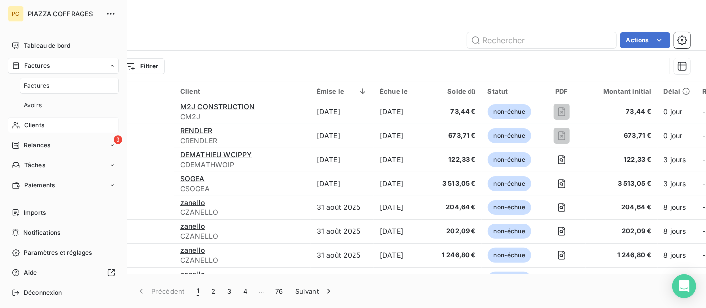
click at [41, 123] on span "Clients" at bounding box center [34, 125] width 20 height 9
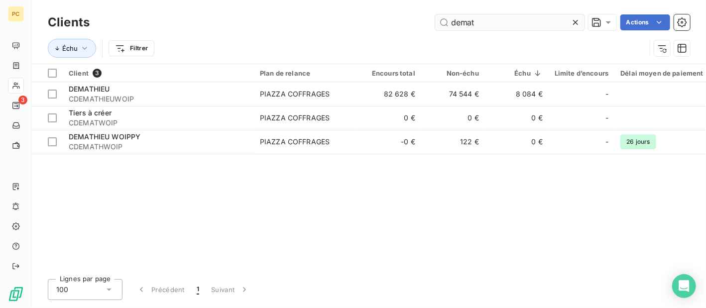
drag, startPoint x: 473, startPoint y: 25, endPoint x: 435, endPoint y: 26, distance: 38.8
click at [435, 26] on input "demat" at bounding box center [509, 22] width 149 height 16
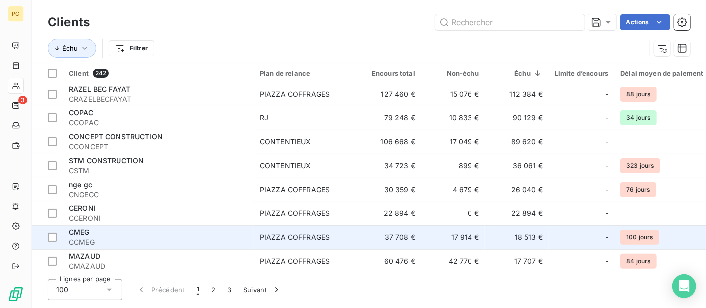
click at [256, 234] on td "PIAZZA COFFRAGES" at bounding box center [306, 238] width 104 height 24
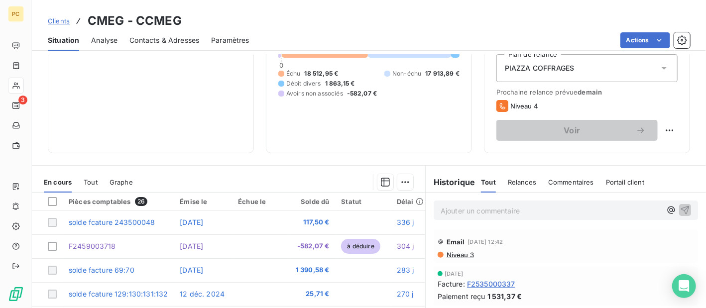
scroll to position [100, 0]
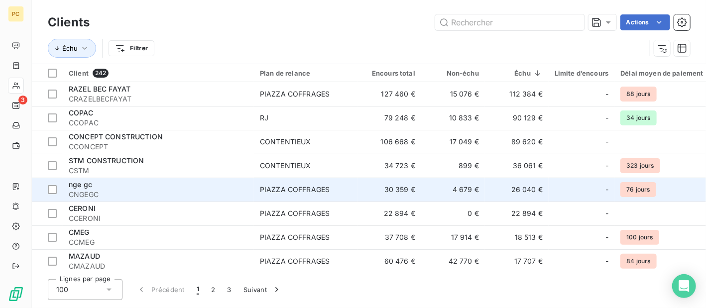
scroll to position [100, 0]
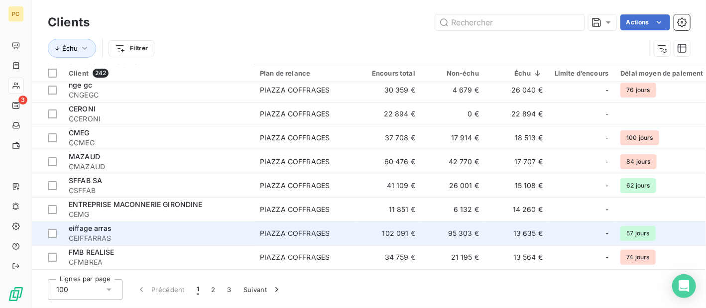
click at [159, 232] on div "eiffage arras" at bounding box center [158, 229] width 179 height 10
